Goal: Task Accomplishment & Management: Manage account settings

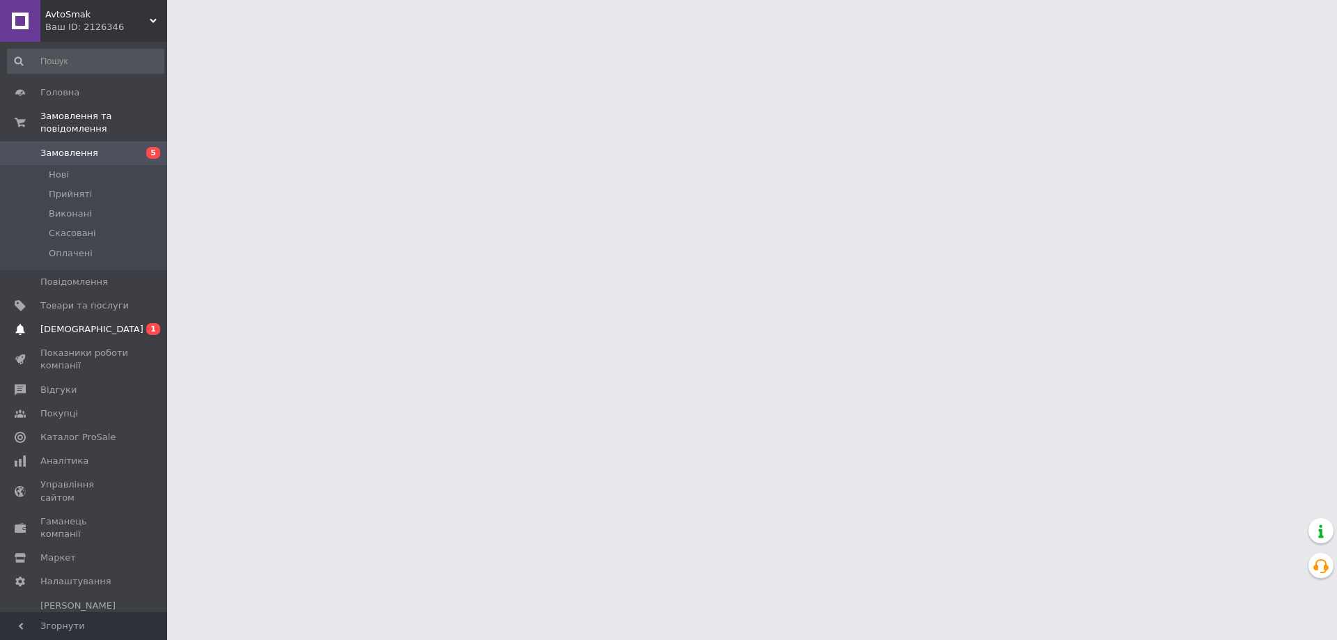
click at [84, 323] on span "[DEMOGRAPHIC_DATA]" at bounding box center [91, 329] width 103 height 13
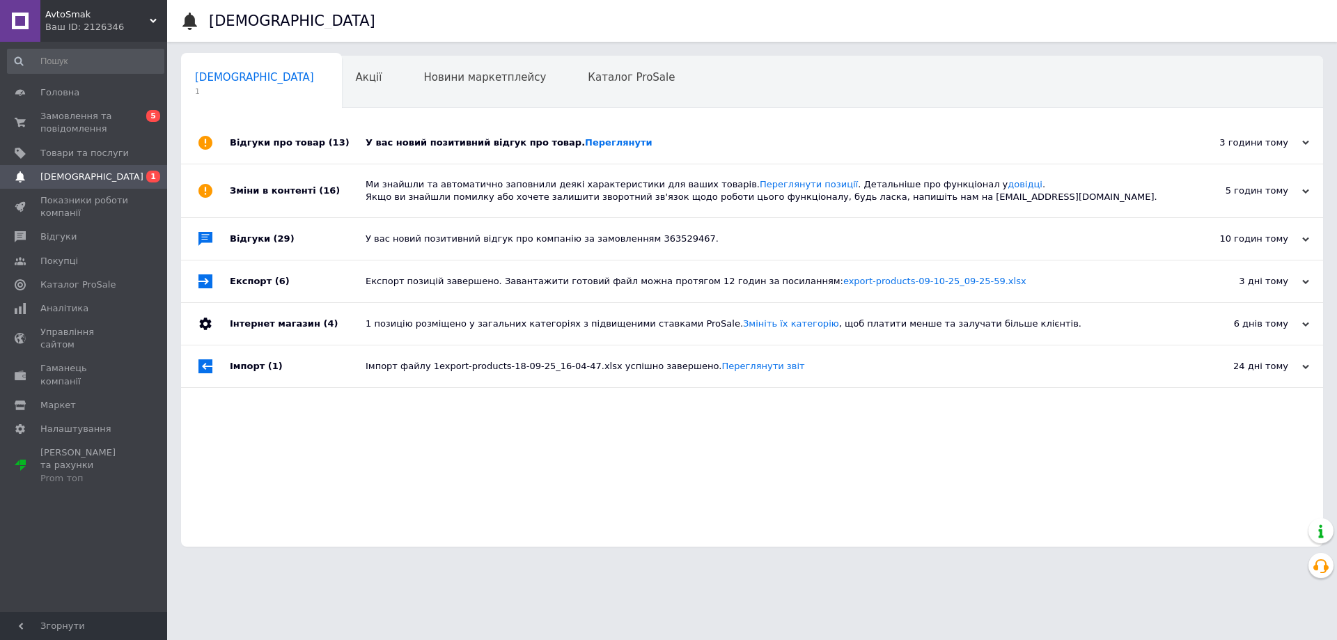
click at [458, 143] on div "У вас новий позитивний відгук про товар. Переглянути" at bounding box center [768, 143] width 805 height 13
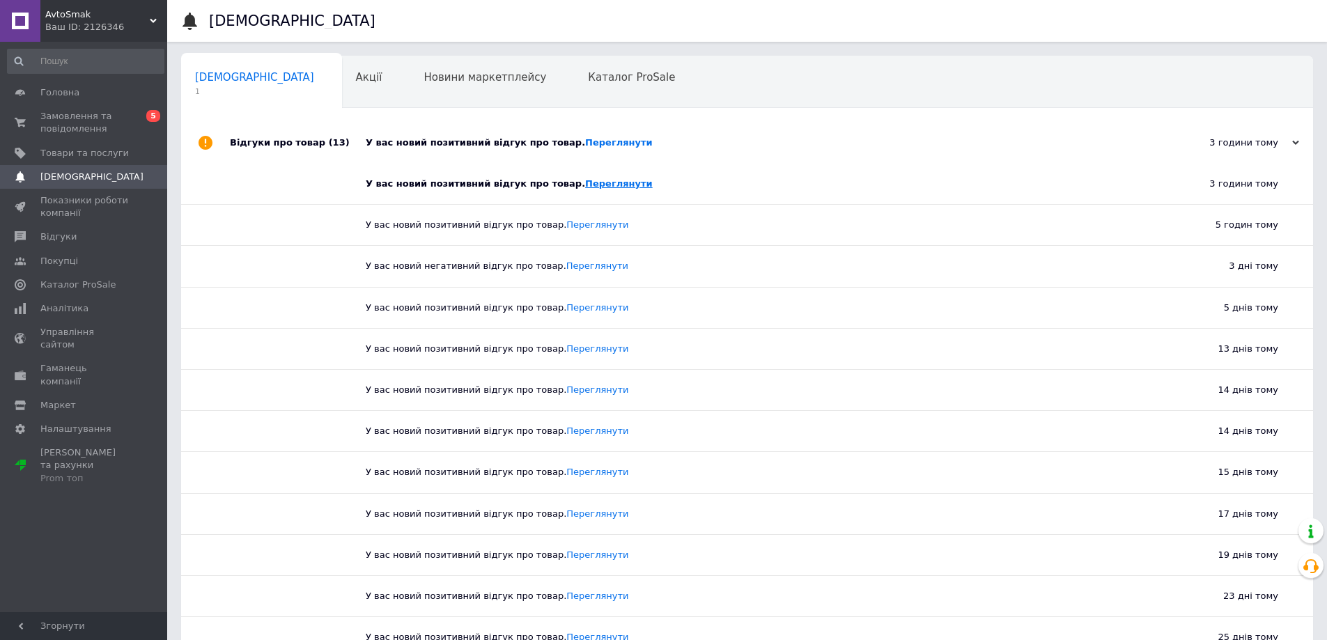
click at [587, 182] on link "Переглянути" at bounding box center [619, 183] width 68 height 10
click at [72, 122] on span "Замовлення та повідомлення" at bounding box center [84, 122] width 88 height 25
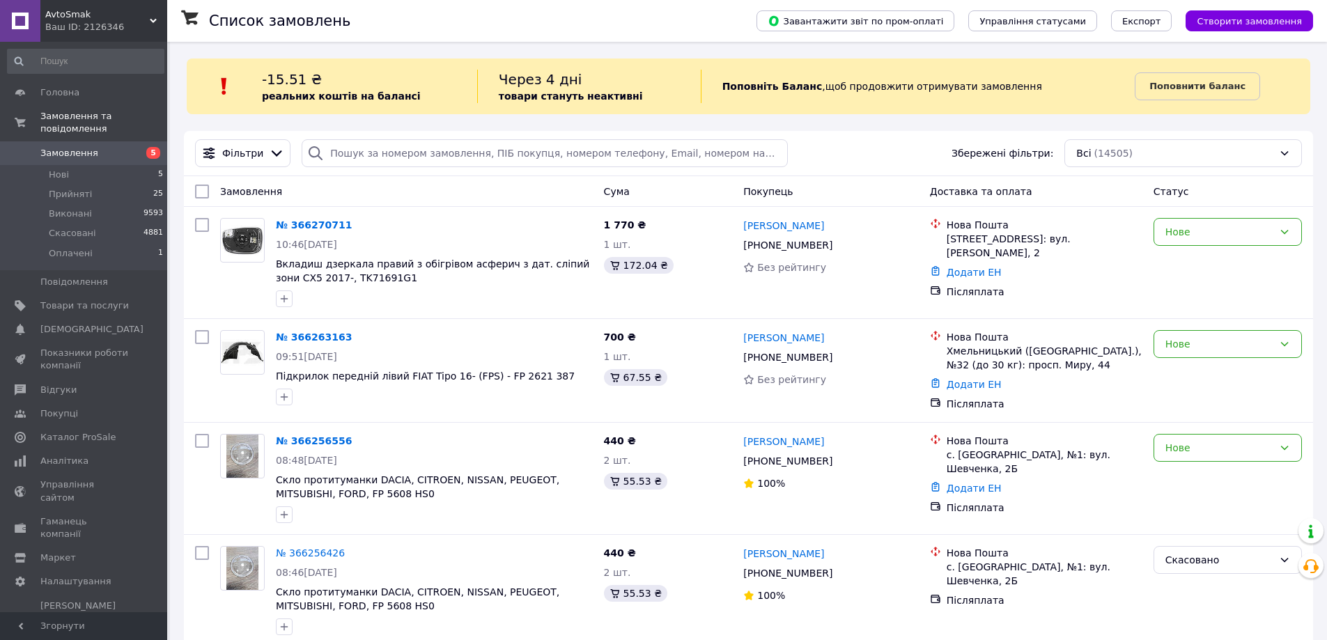
click at [95, 26] on div "Ваш ID: 2126346" at bounding box center [106, 27] width 122 height 13
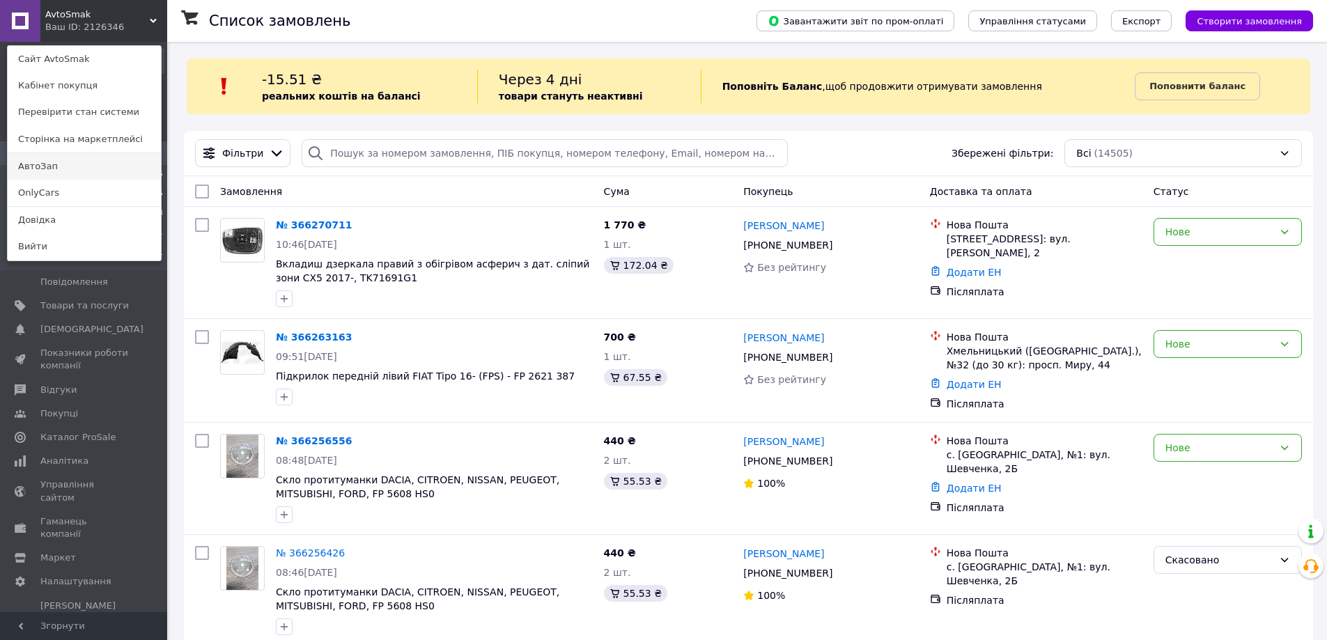
click at [48, 169] on link "АвтоЗап" at bounding box center [84, 166] width 153 height 26
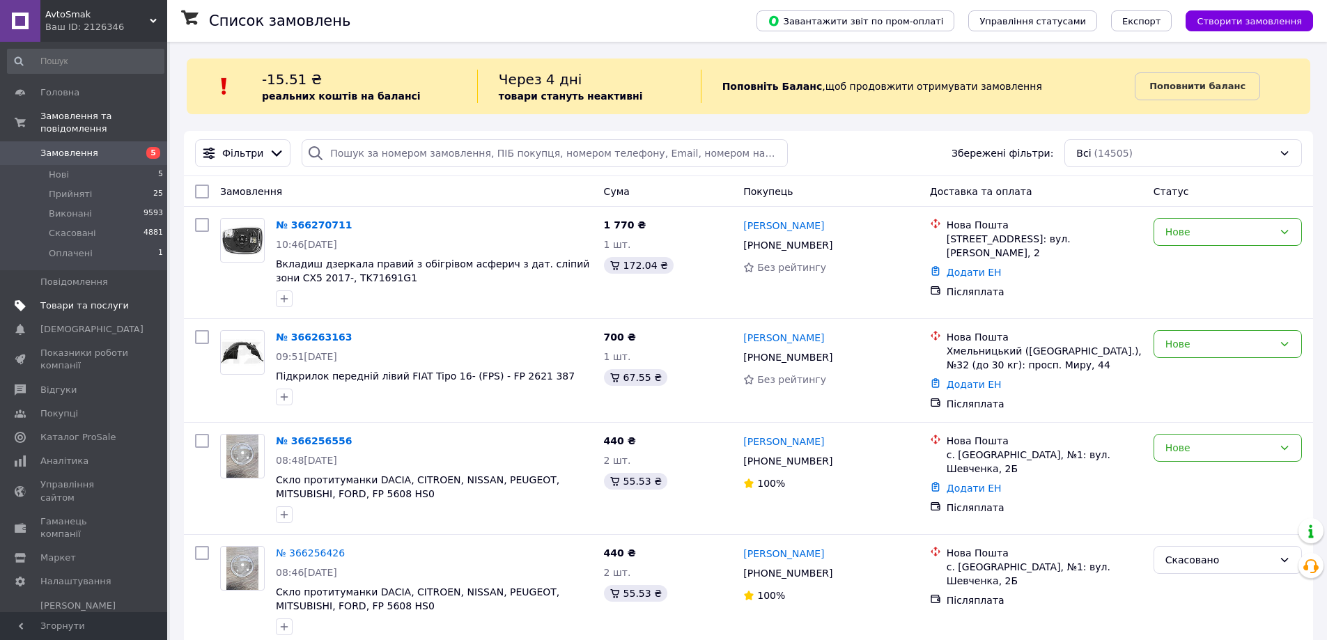
click at [79, 300] on span "Товари та послуги" at bounding box center [84, 306] width 88 height 13
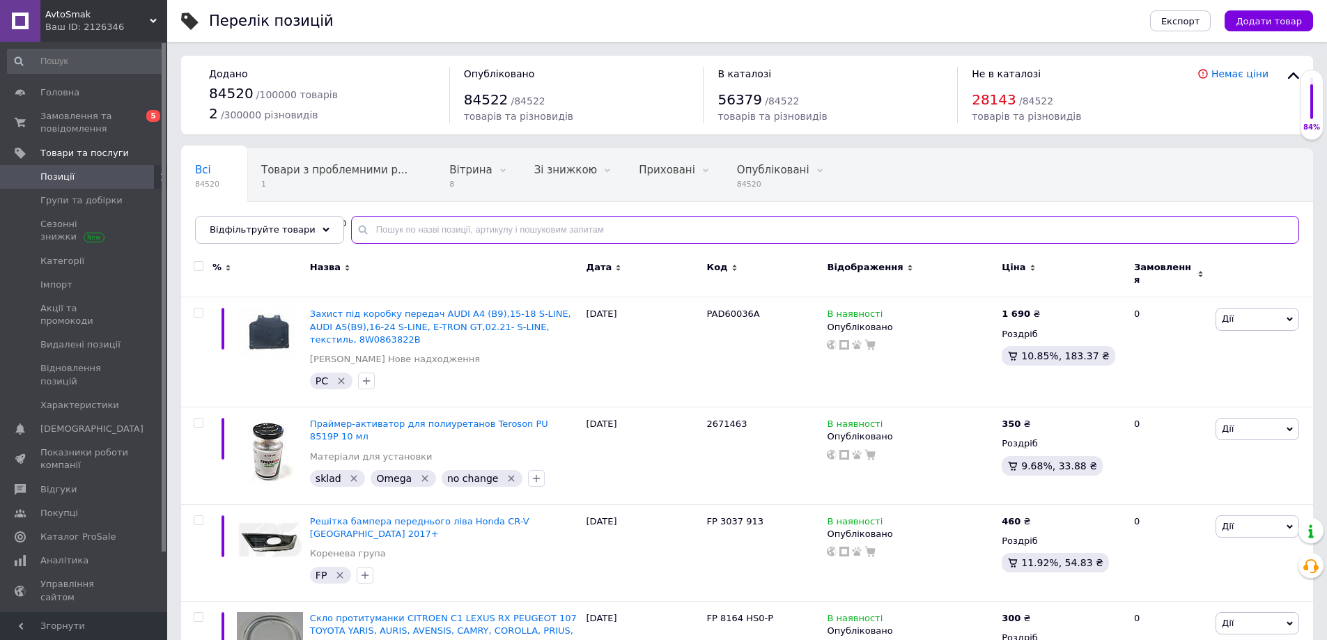
paste input "FP 7050 280"
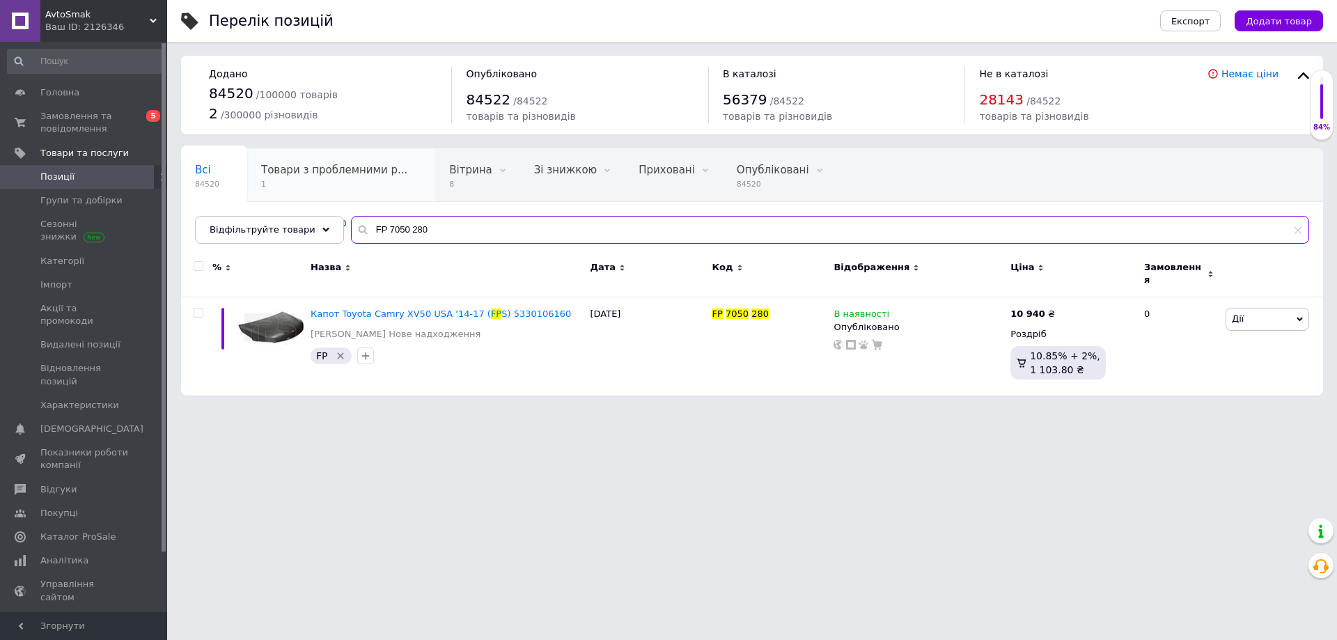
type input "FP 7050 280"
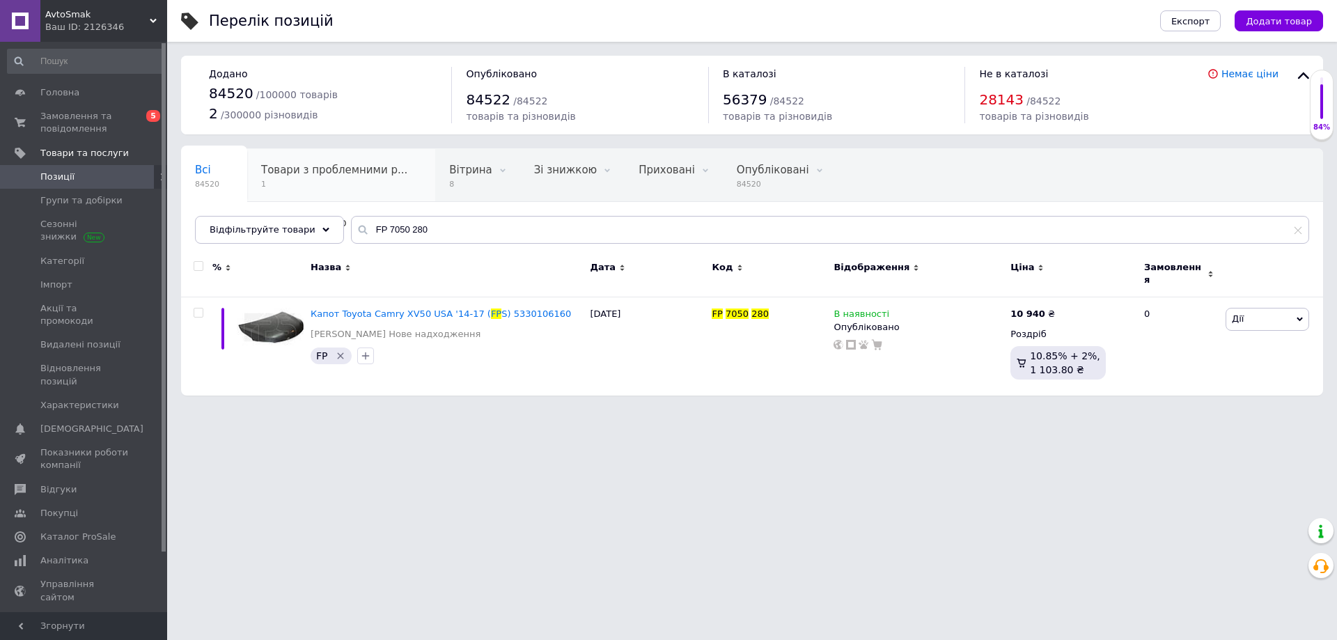
click at [285, 174] on span "Товари з проблемними р..." at bounding box center [334, 170] width 146 height 13
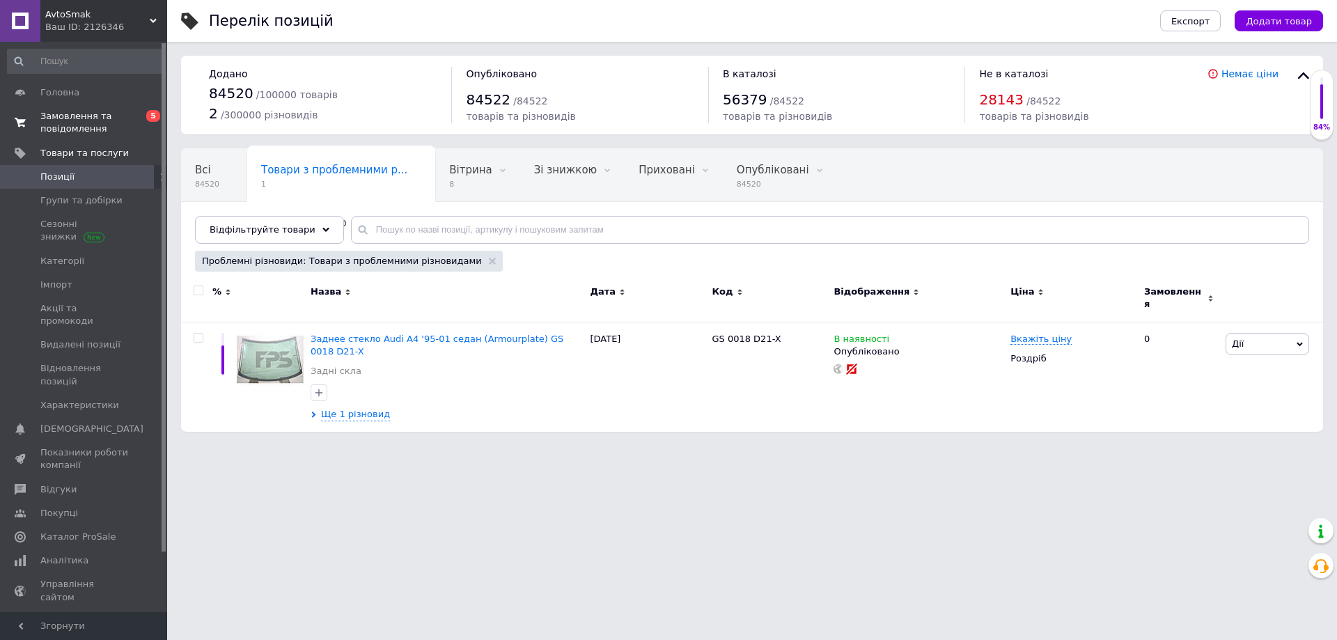
click at [93, 124] on span "Замовлення та повідомлення" at bounding box center [84, 122] width 88 height 25
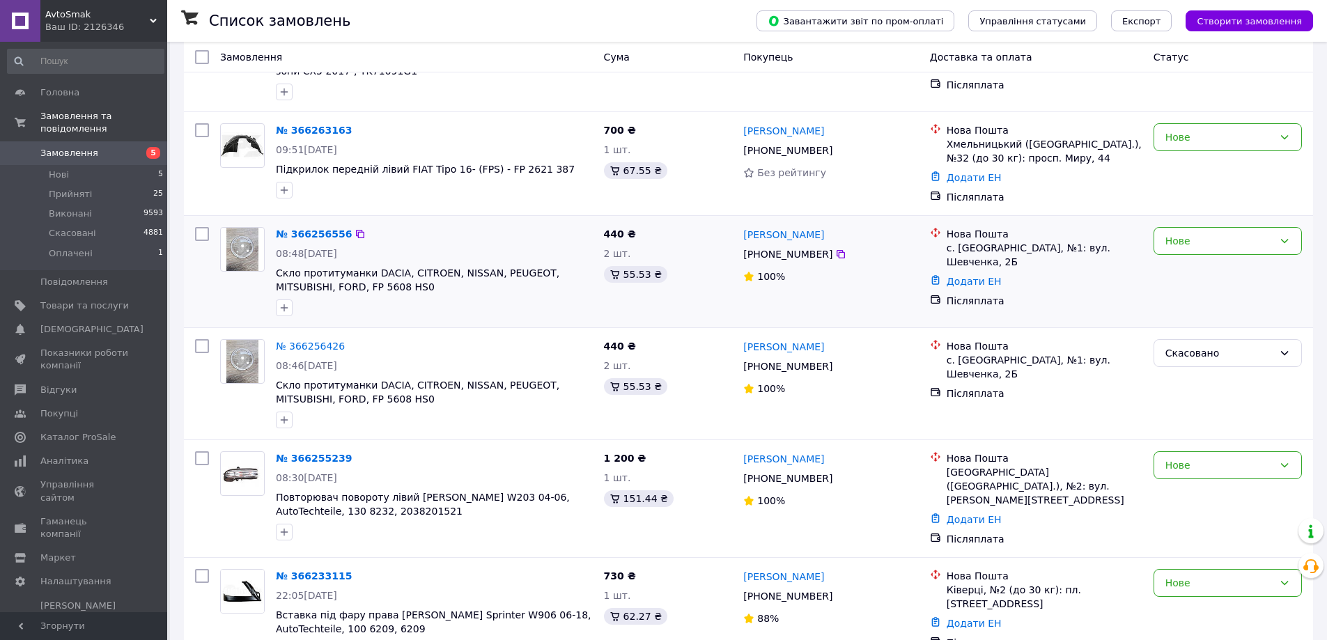
scroll to position [209, 0]
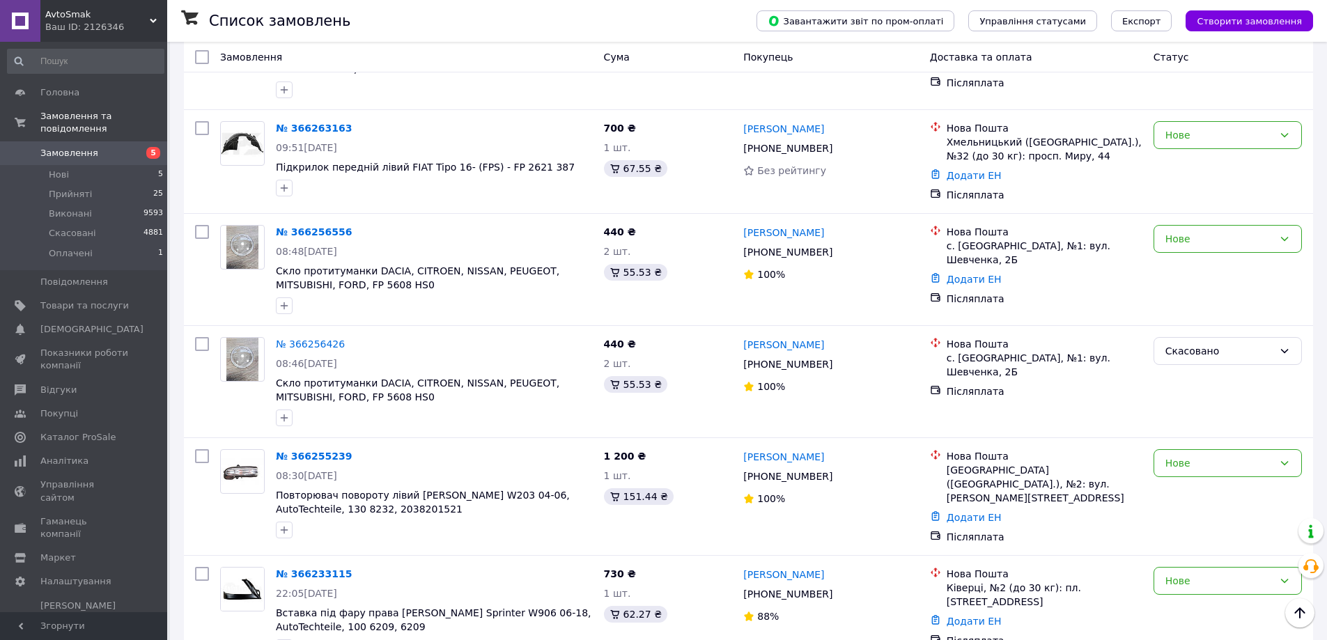
click at [113, 25] on div "Ваш ID: 2126346" at bounding box center [106, 27] width 122 height 13
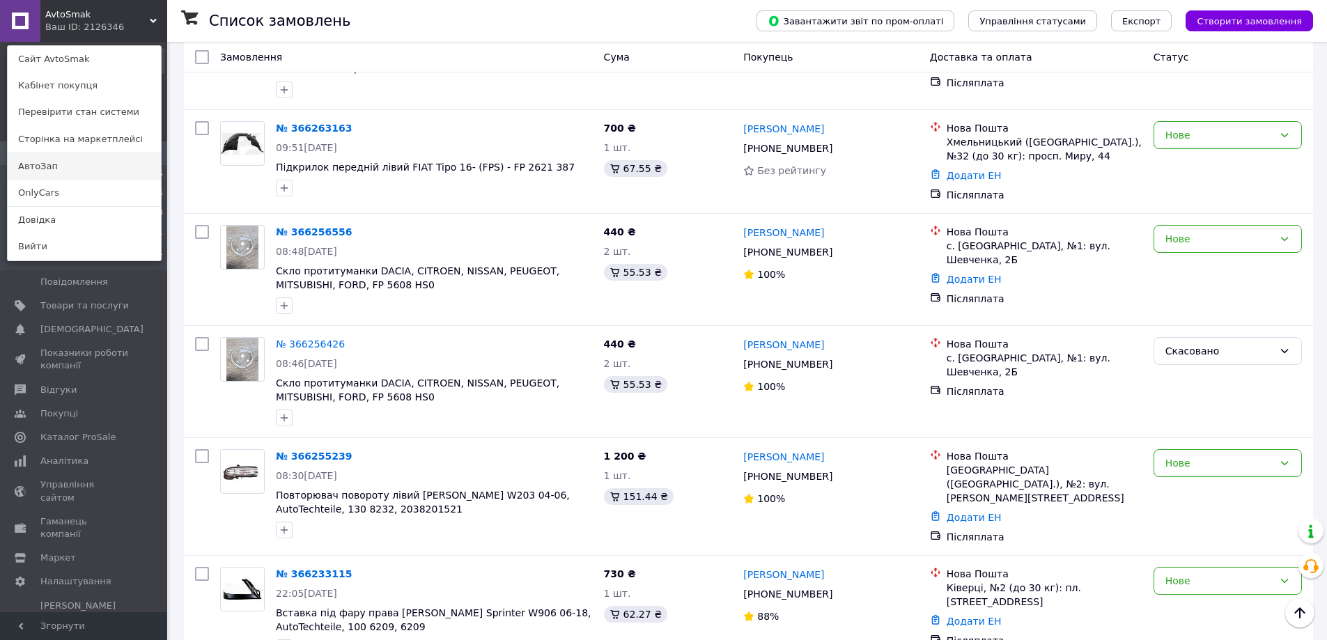
click at [54, 162] on link "АвтоЗап" at bounding box center [84, 166] width 153 height 26
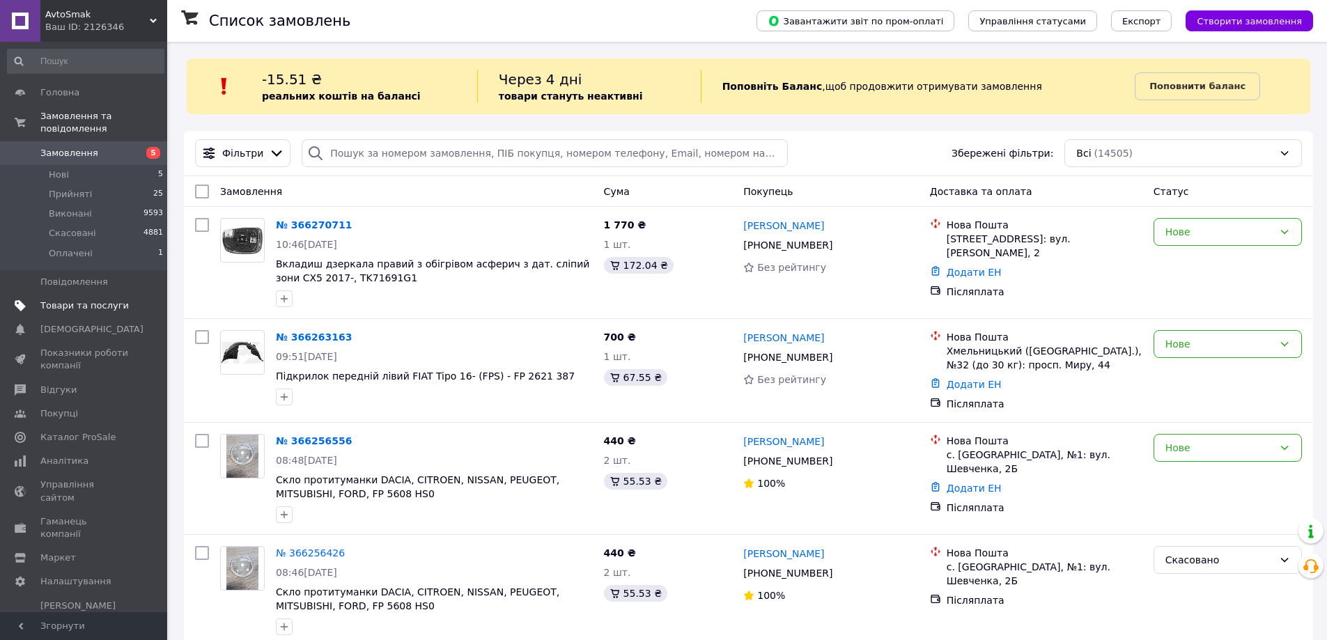
click at [77, 300] on span "Товари та послуги" at bounding box center [84, 306] width 88 height 13
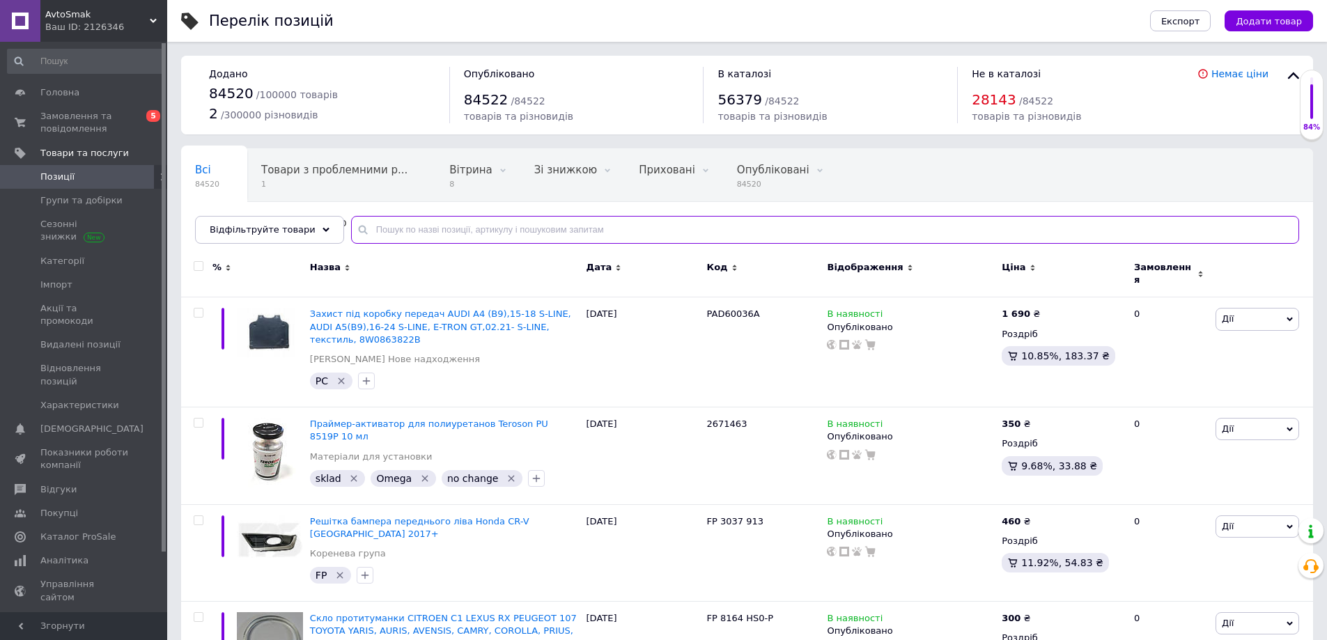
click at [390, 232] on input "text" at bounding box center [825, 230] width 948 height 28
paste input "394 1043"
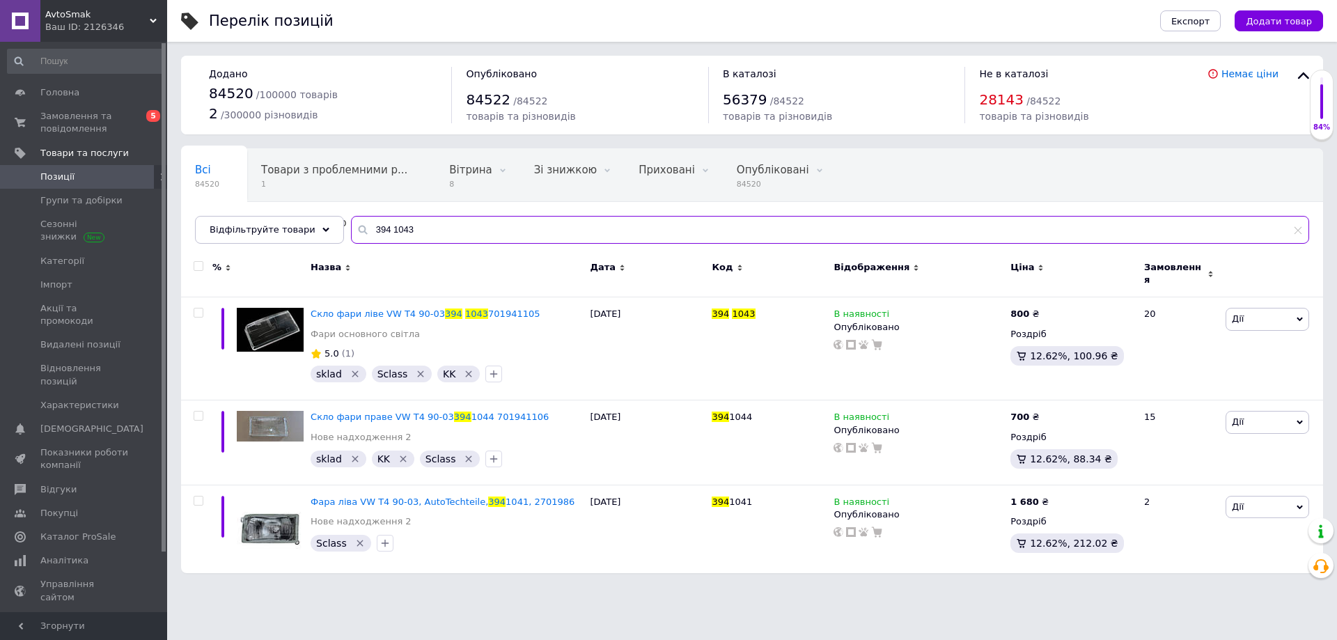
type input "394 1043"
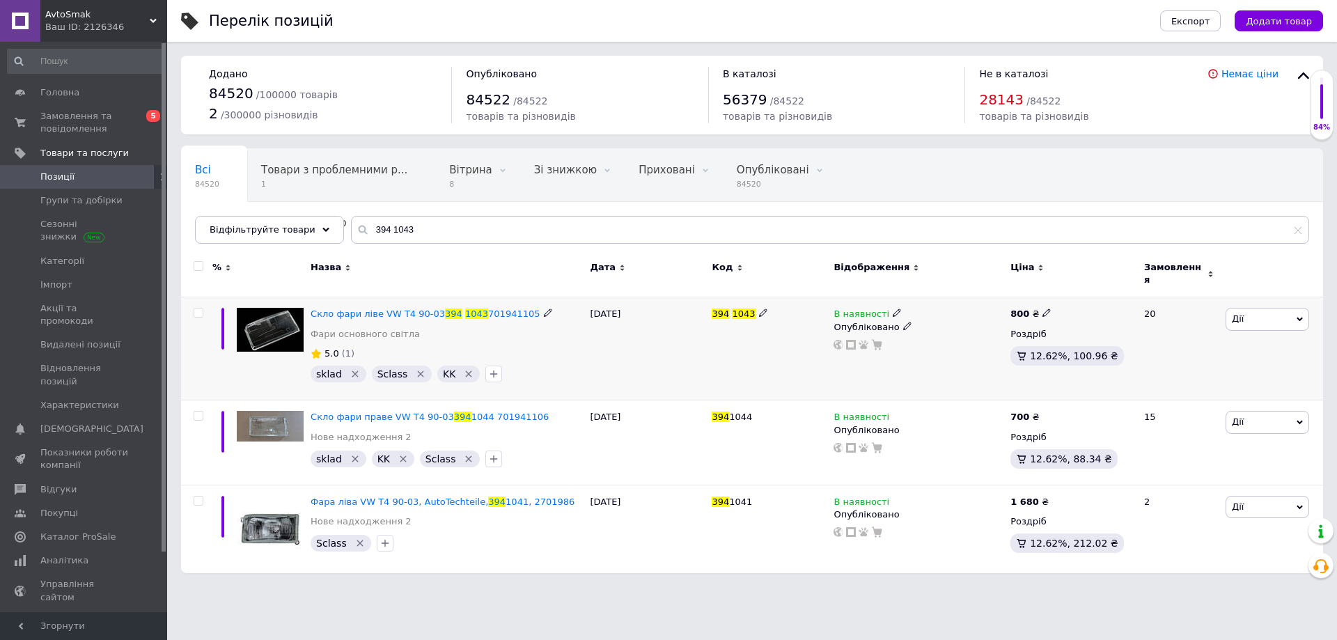
click at [1045, 309] on icon at bounding box center [1047, 313] width 8 height 8
drag, startPoint x: 1102, startPoint y: 292, endPoint x: 1044, endPoint y: 291, distance: 57.8
click at [1044, 297] on div "800 ₴ Ціна 800 Валюта ₴ $ EUR CHF GBP ¥ PLN ₸ MDL HUF KGS CNY TRY KRW lei Роздр…" at bounding box center [1071, 348] width 129 height 103
type input "750"
click at [951, 363] on div "В наявності Опубліковано" at bounding box center [918, 348] width 177 height 103
